Goal: Transaction & Acquisition: Purchase product/service

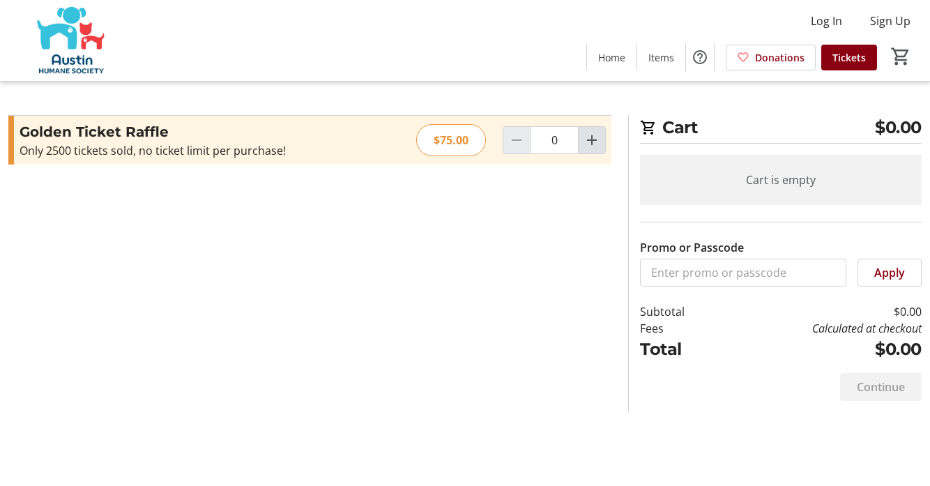
click at [591, 146] on mat-icon "Increment by one" at bounding box center [592, 140] width 17 height 17
type input "1"
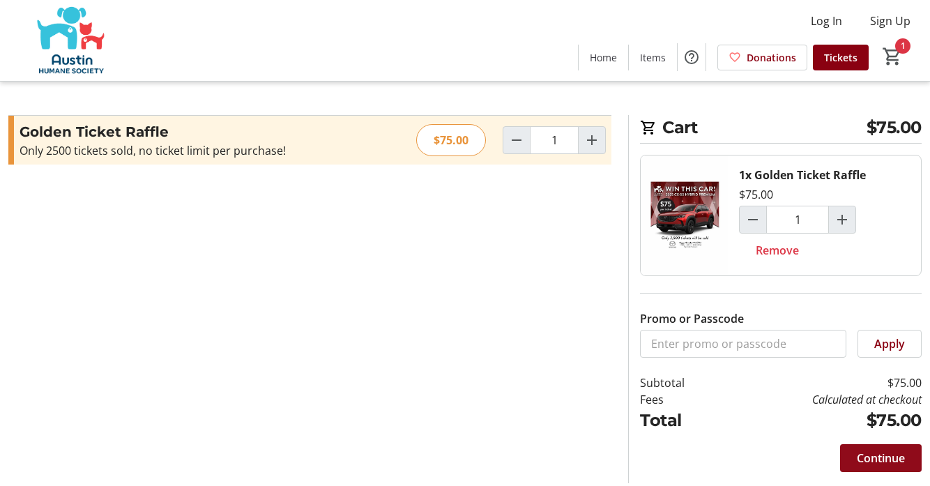
click at [878, 458] on span "Continue" at bounding box center [881, 458] width 48 height 17
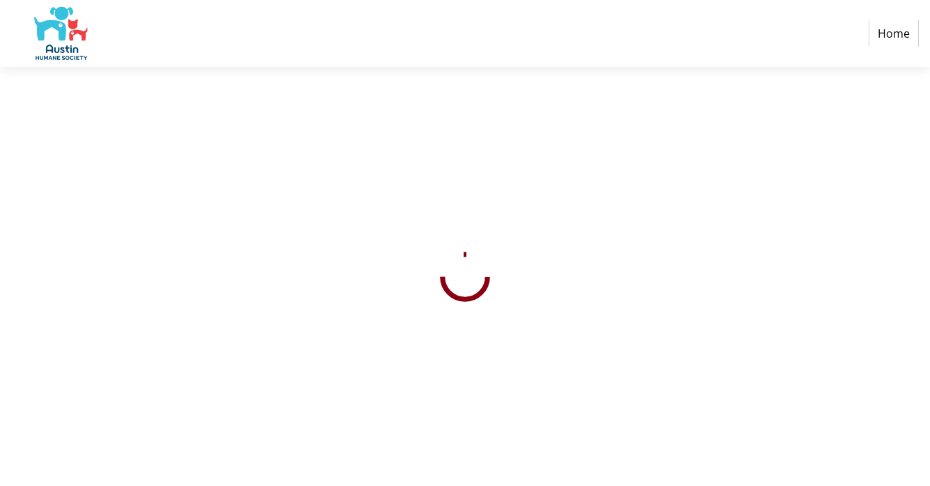
select select "US"
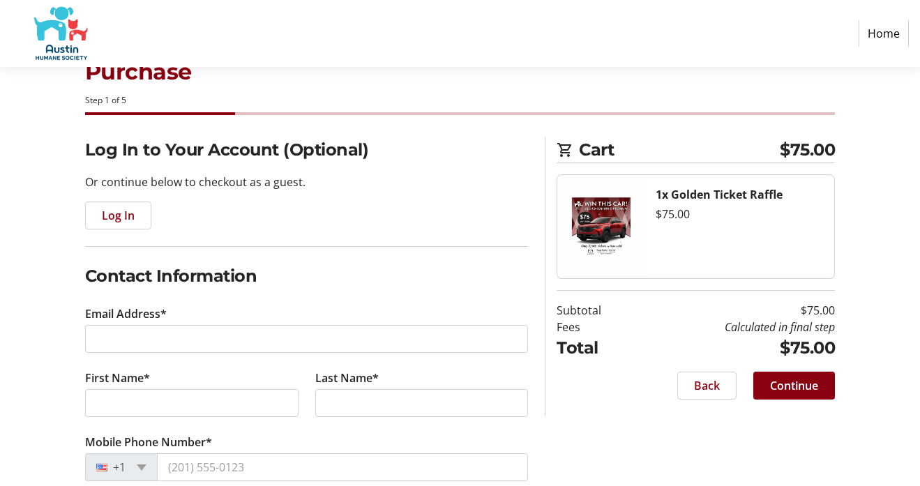
scroll to position [70, 0]
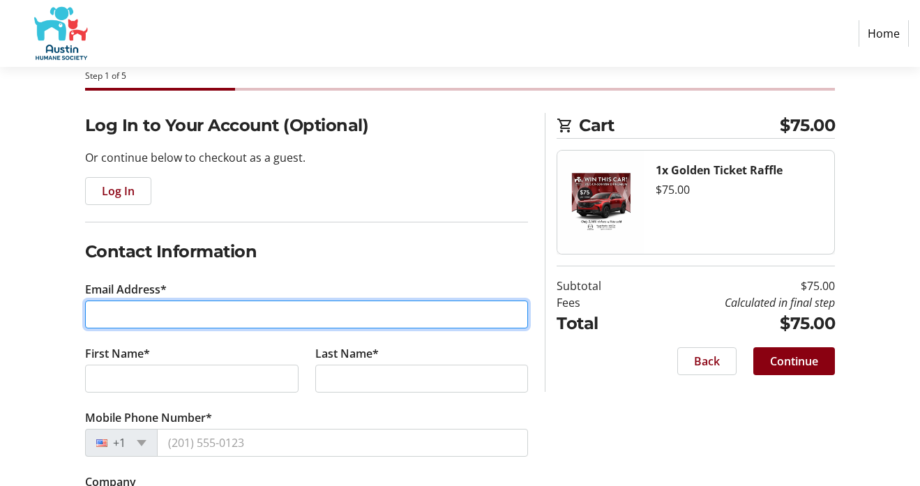
click at [246, 308] on input "Email Address*" at bounding box center [307, 315] width 444 height 28
type input "[EMAIL_ADDRESS][DOMAIN_NAME]"
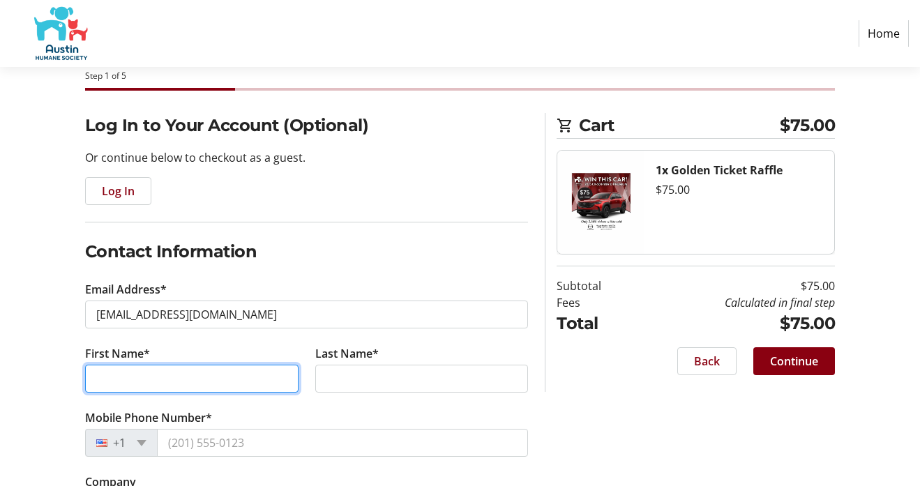
type input "[GEOGRAPHIC_DATA]"
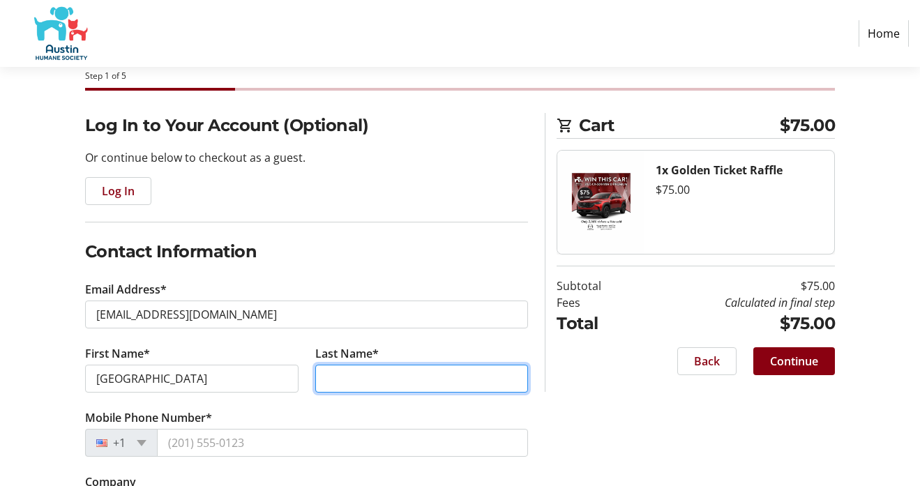
type input "[PERSON_NAME]"
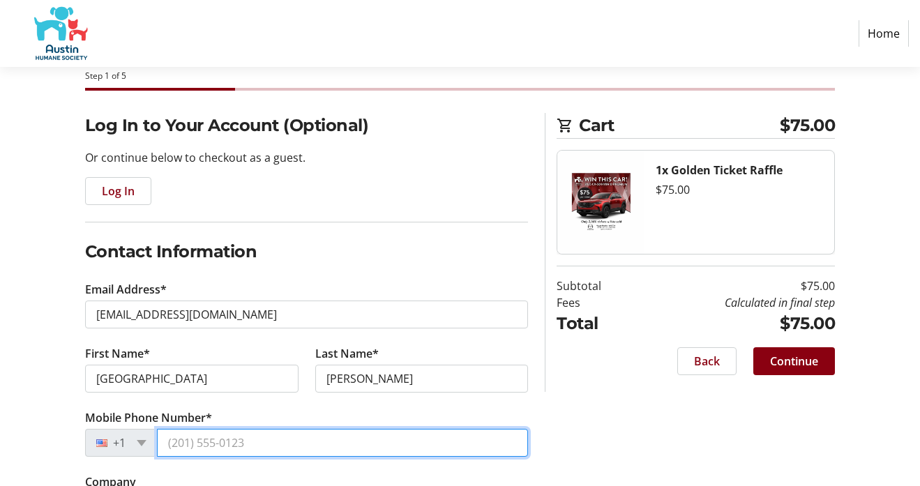
type input "[PHONE_NUMBER]"
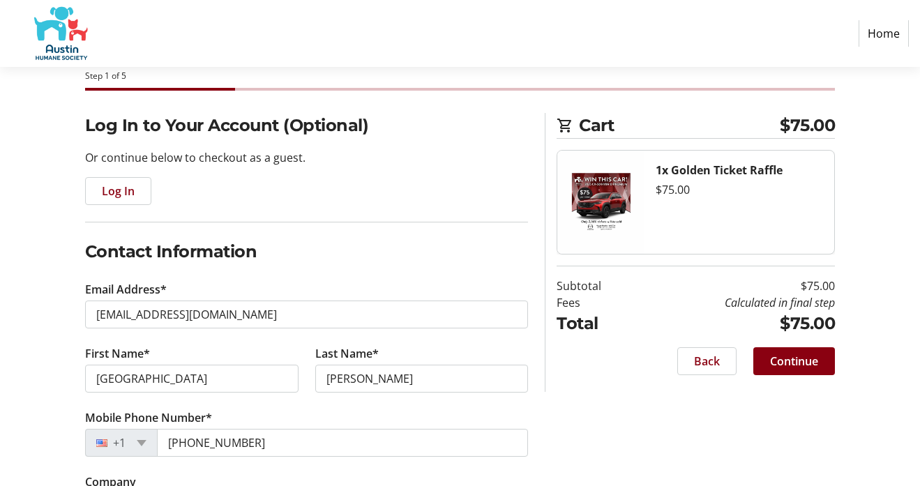
type input "[STREET_ADDRESS]"
type input "Austin"
select select "[GEOGRAPHIC_DATA]"
type input "78745"
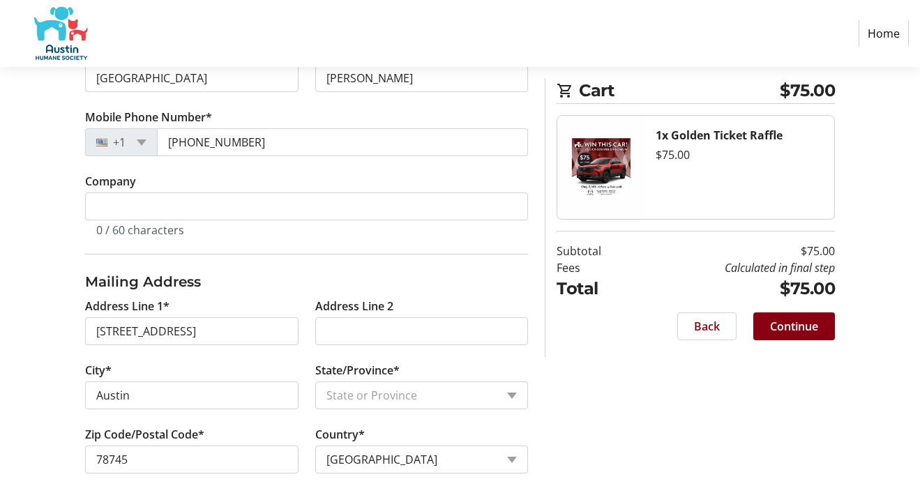
scroll to position [391, 0]
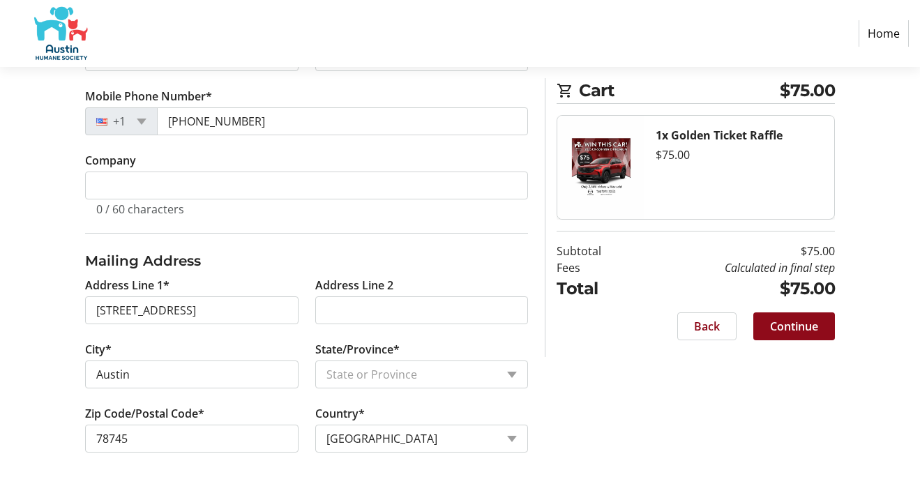
click at [773, 327] on span "Continue" at bounding box center [794, 326] width 48 height 17
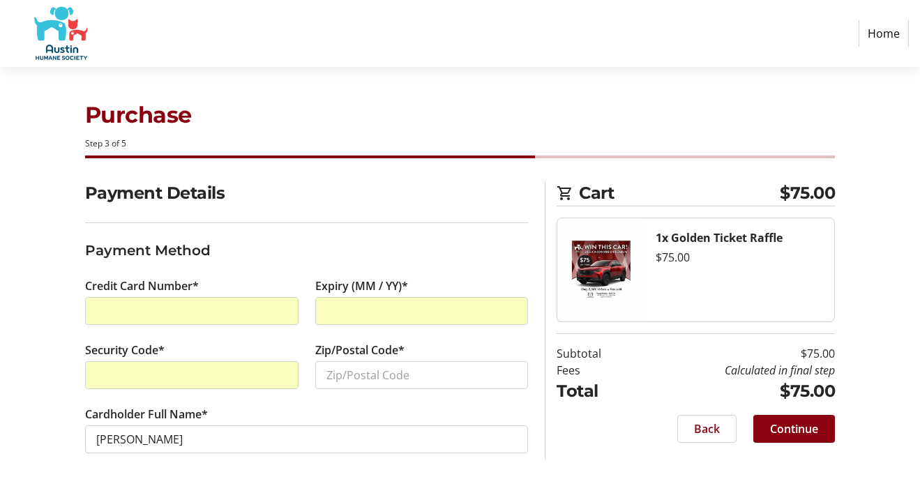
scroll to position [3, 0]
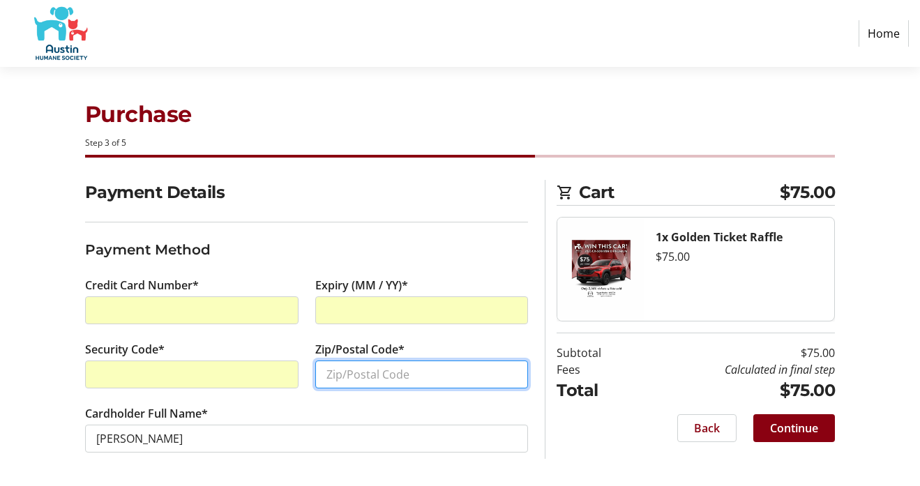
click at [396, 370] on input "Zip/Postal Code*" at bounding box center [421, 375] width 213 height 28
type input "78745"
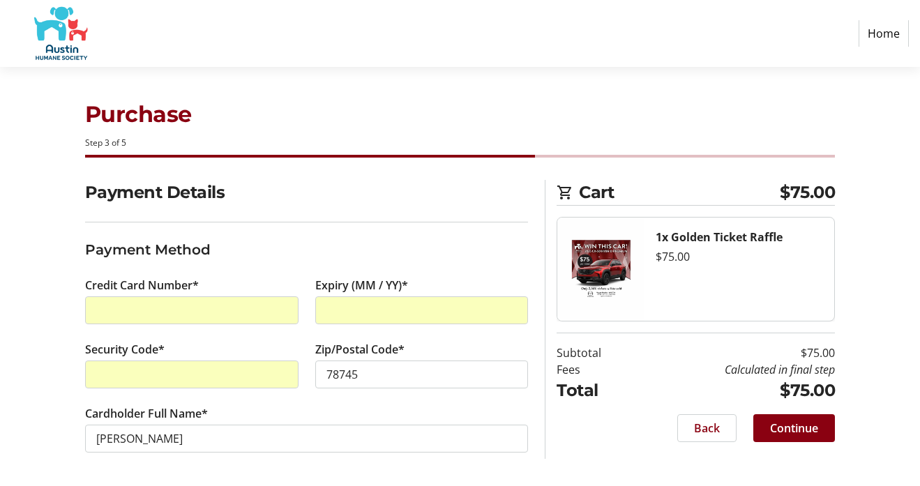
click at [613, 428] on div "Back Continue" at bounding box center [696, 428] width 278 height 28
click at [808, 440] on span at bounding box center [794, 428] width 82 height 33
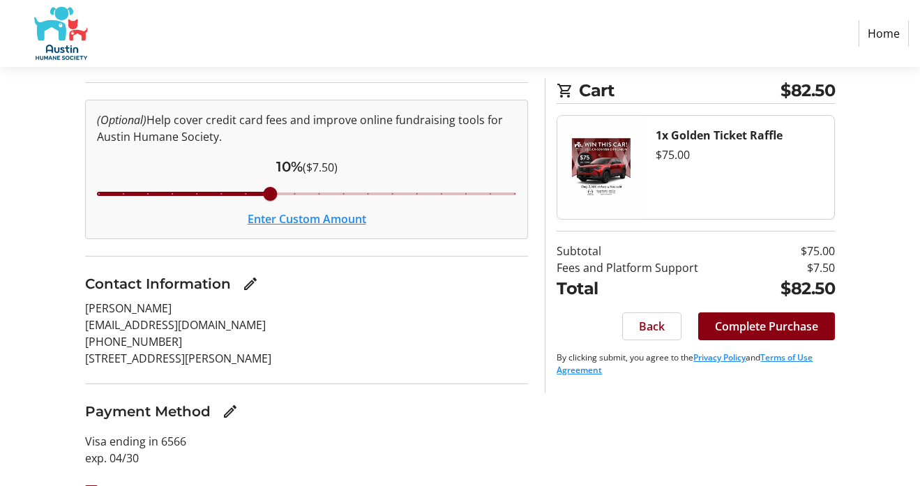
scroll to position [173, 0]
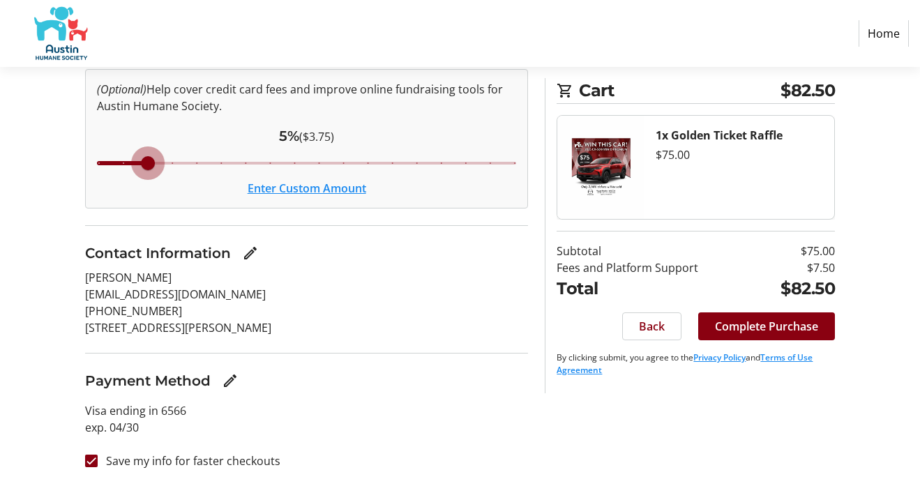
drag, startPoint x: 273, startPoint y: 167, endPoint x: 151, endPoint y: 174, distance: 122.3
type input "5"
click at [151, 174] on input "Cover fees percentage" at bounding box center [306, 163] width 449 height 31
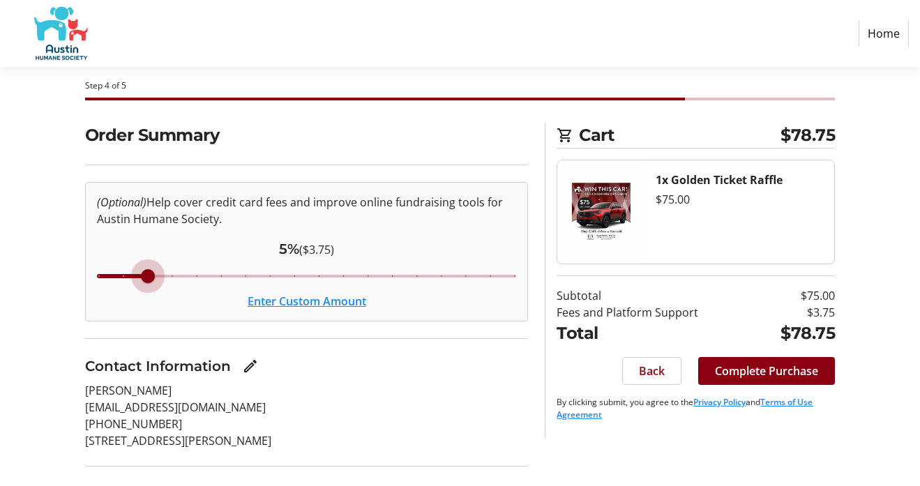
scroll to position [33, 0]
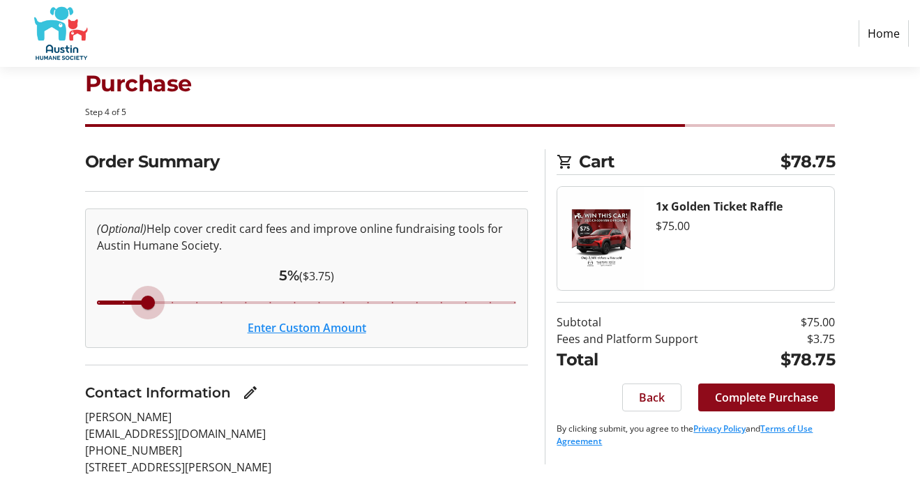
click at [746, 406] on span at bounding box center [766, 397] width 137 height 33
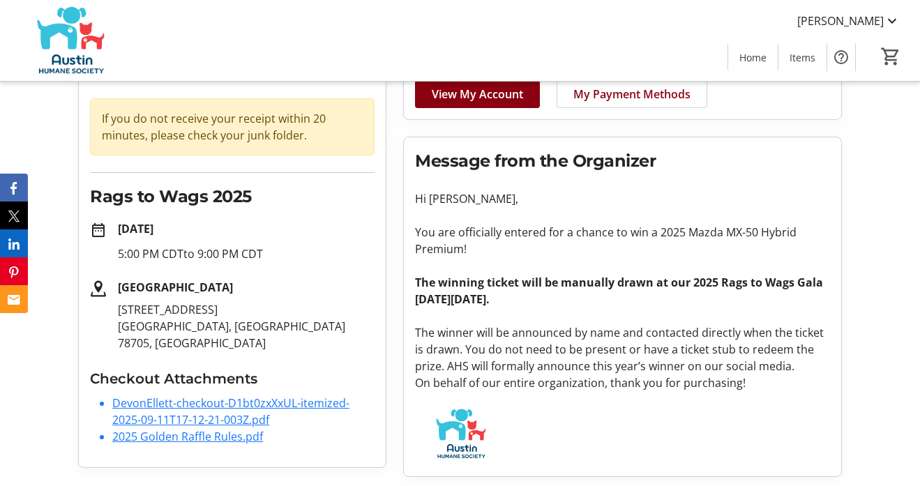
scroll to position [119, 0]
